Goal: Transaction & Acquisition: Purchase product/service

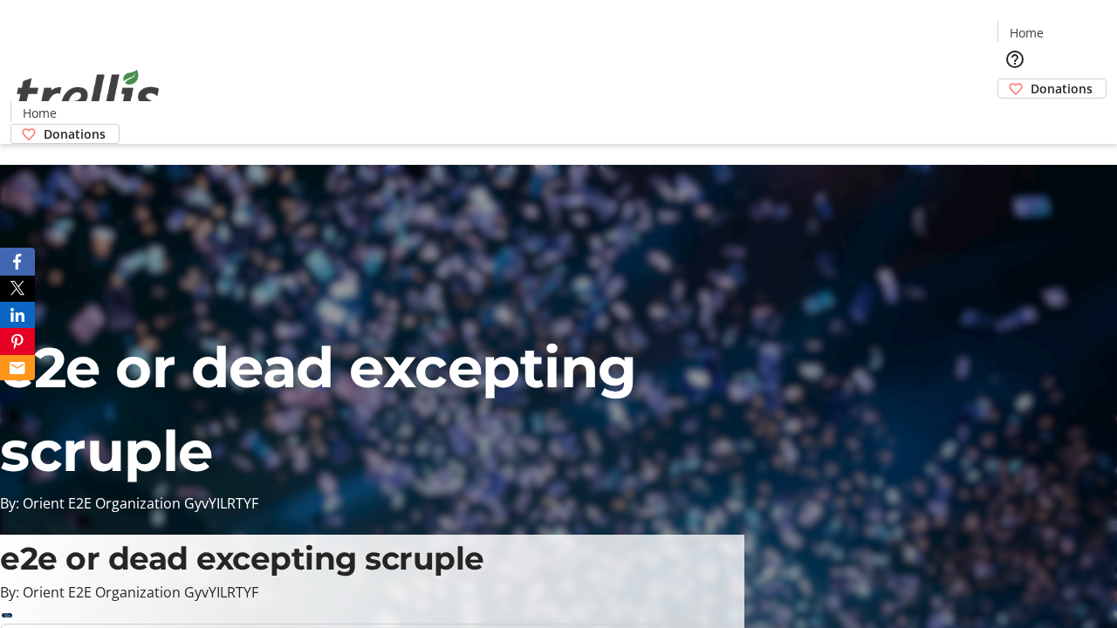
click at [1030, 79] on span "Donations" at bounding box center [1061, 88] width 62 height 18
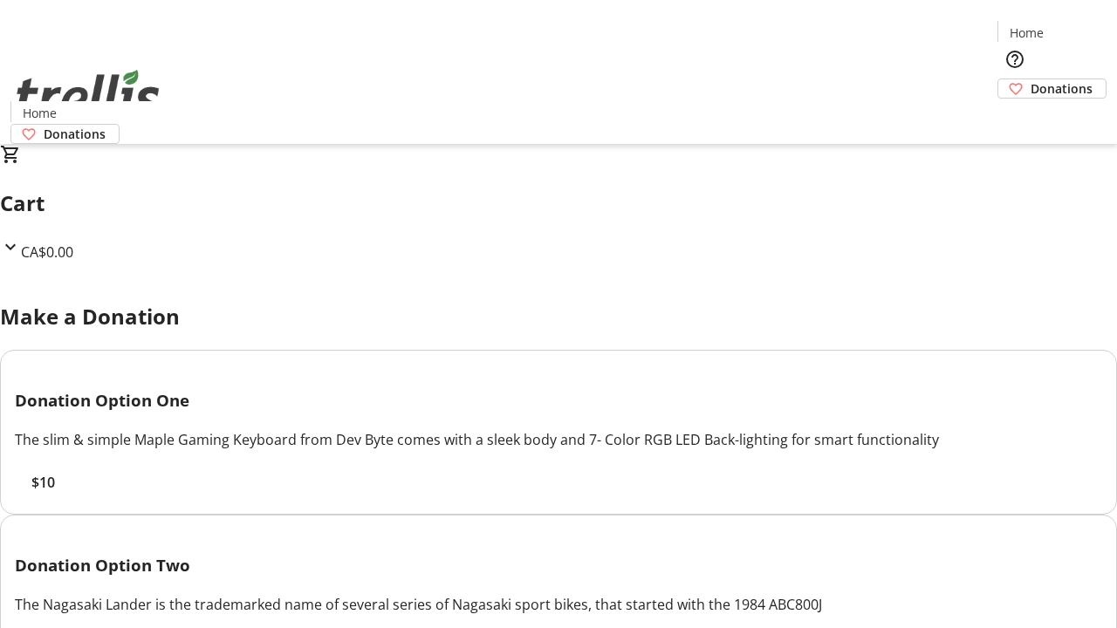
click at [55, 493] on span "$10" at bounding box center [43, 482] width 24 height 21
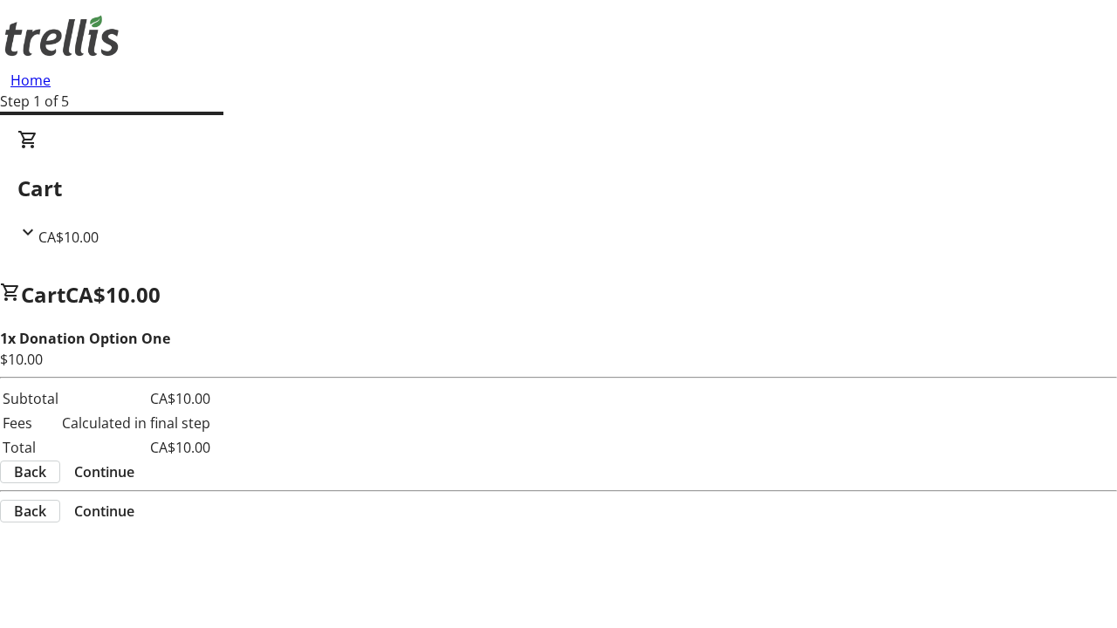
select select "CA"
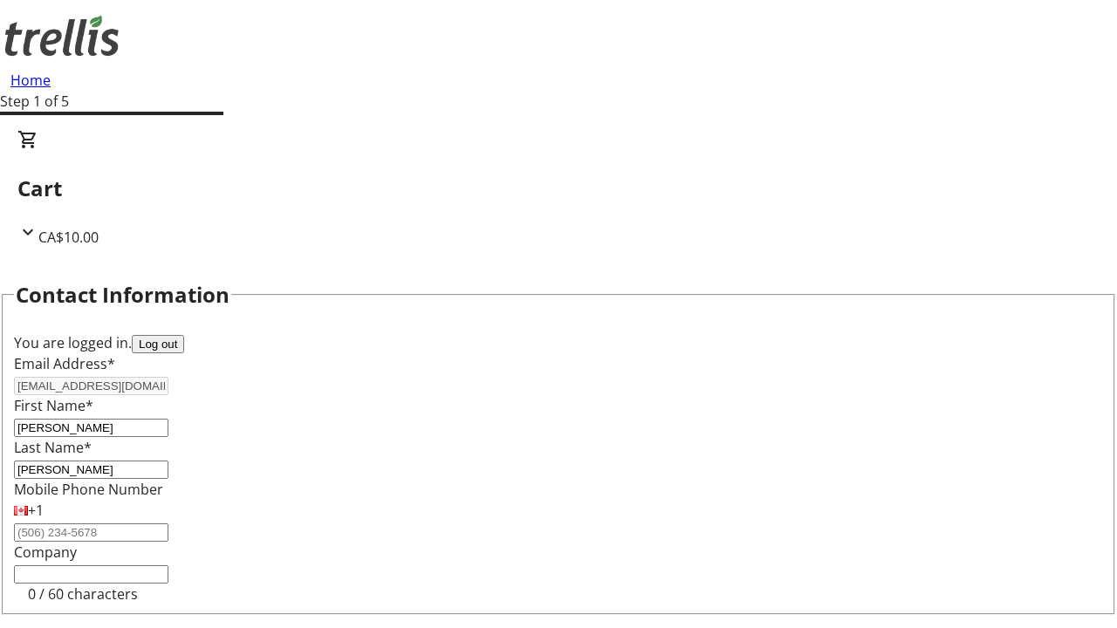
scroll to position [234, 0]
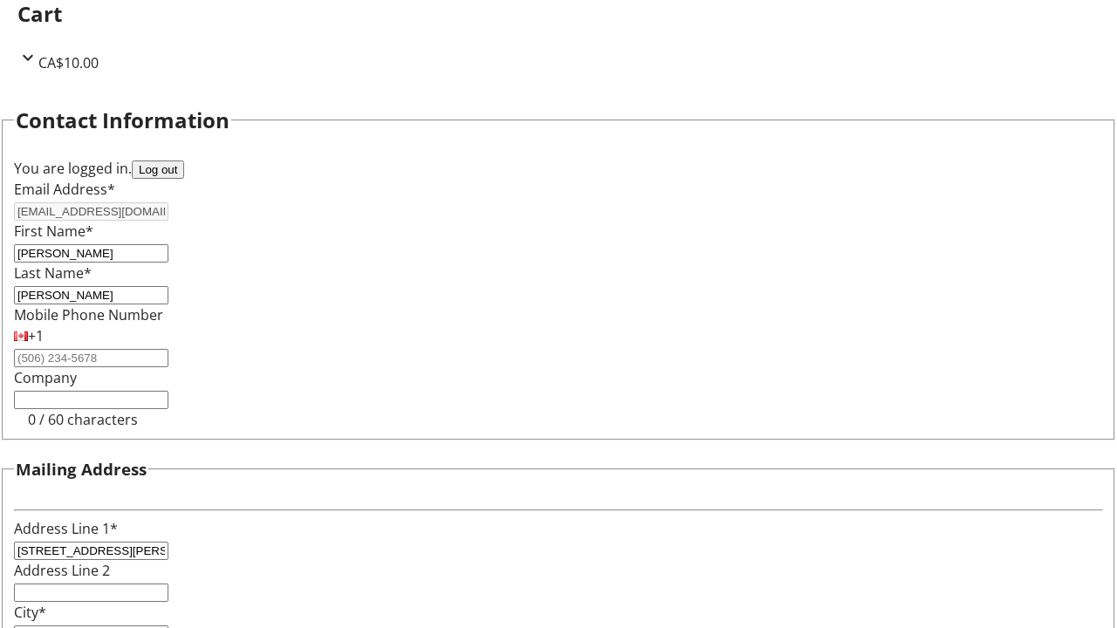
select select "BC"
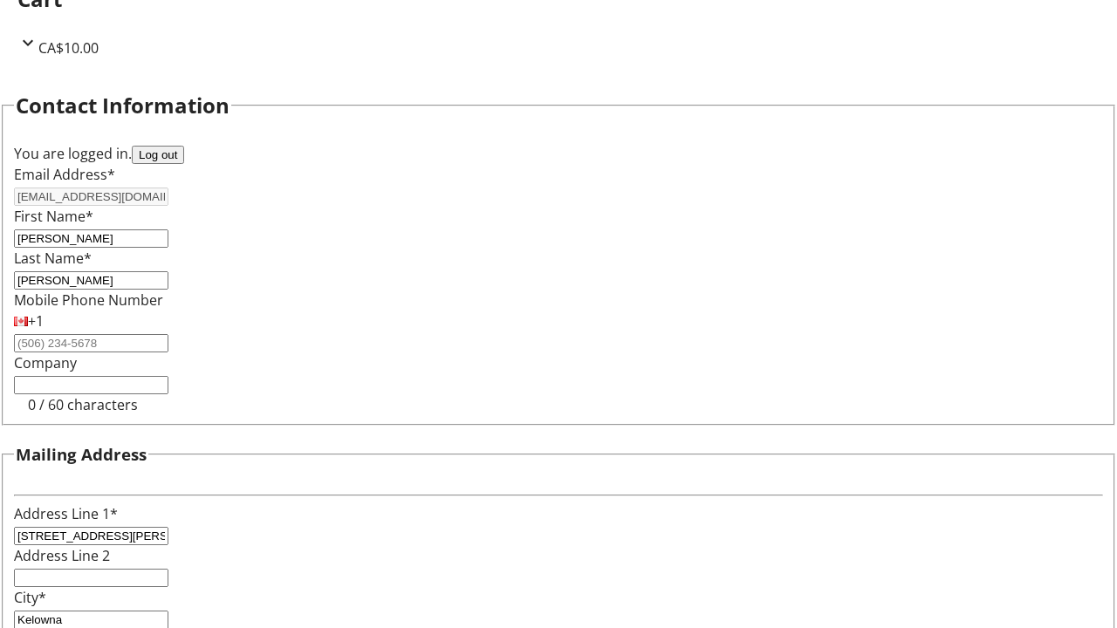
type input "Kelowna"
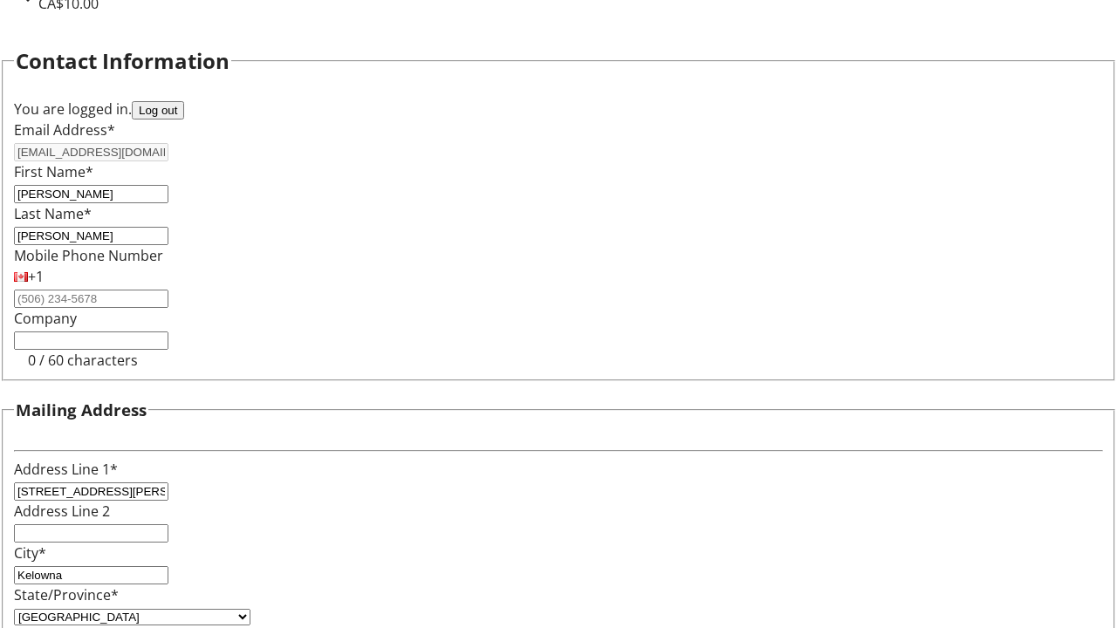
type input "V1Y 0C2"
